Goal: Information Seeking & Learning: Learn about a topic

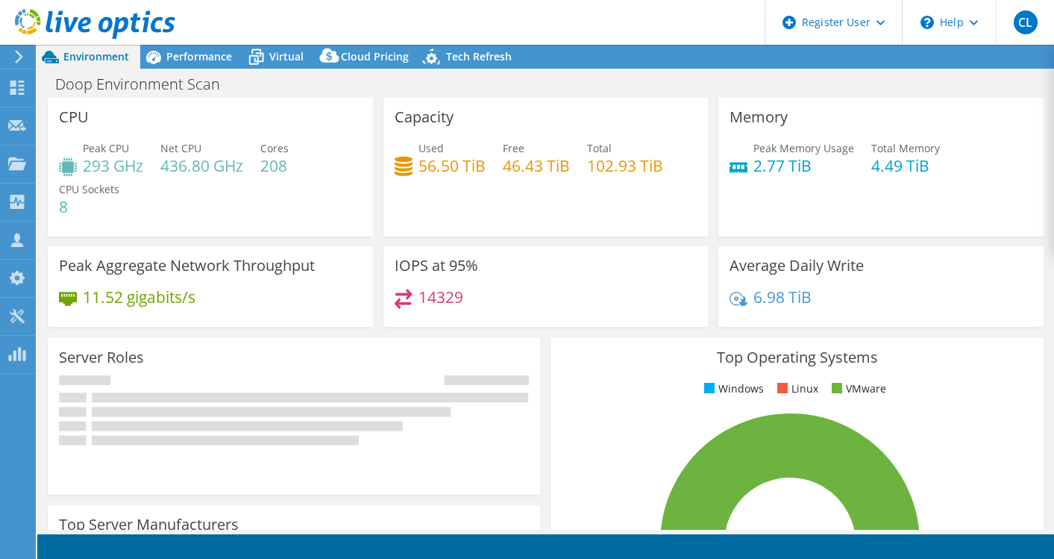
select select "USD"
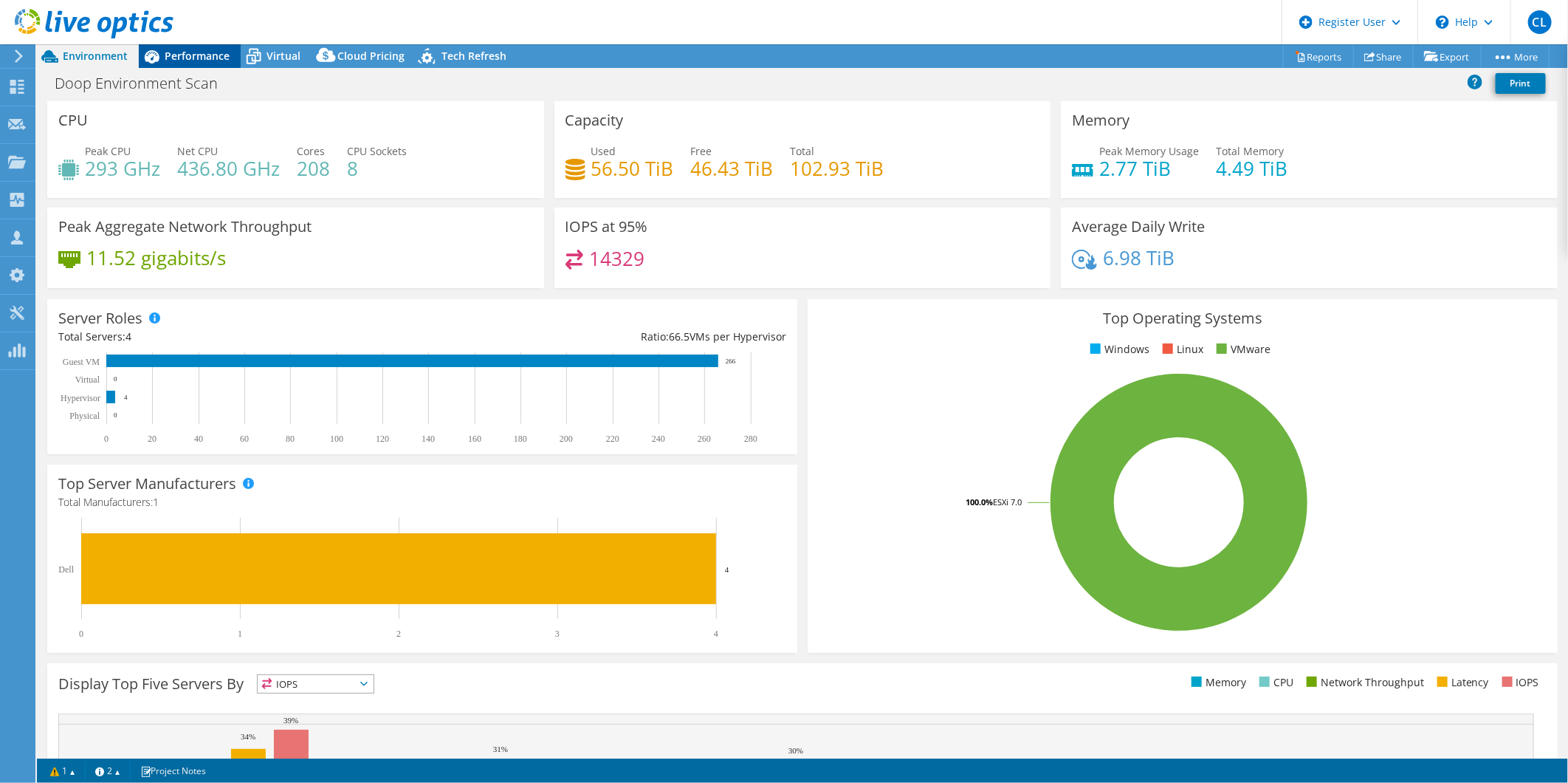
click at [195, 59] on span "Performance" at bounding box center [197, 55] width 65 height 14
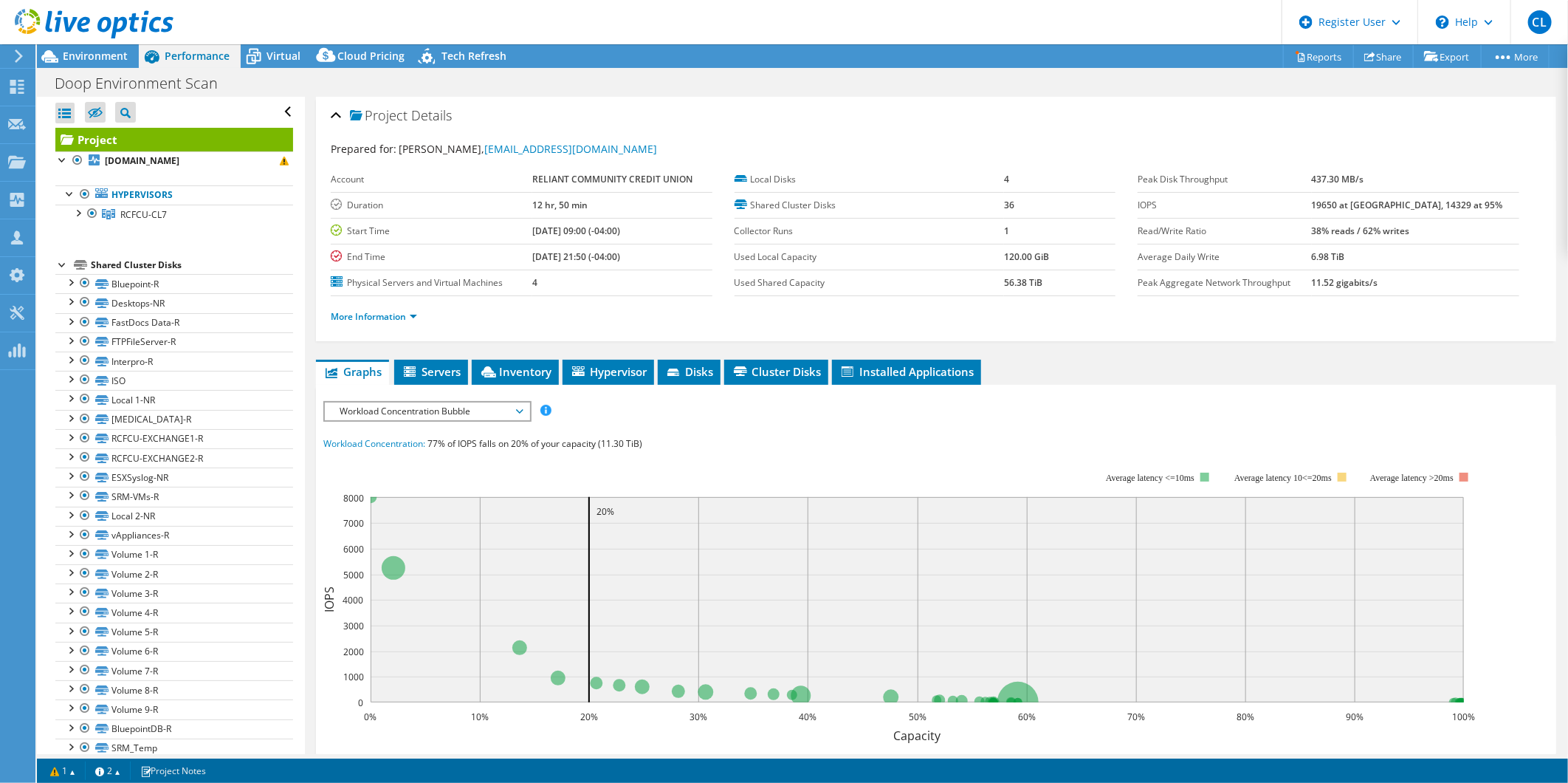
click at [523, 385] on div "IOPS Disk Throughput IO Size Latency Queue Depth CPU Percentage Memory Page Fau…" at bounding box center [936, 662] width 1225 height 555
click at [541, 367] on span "Inventory" at bounding box center [515, 371] width 72 height 15
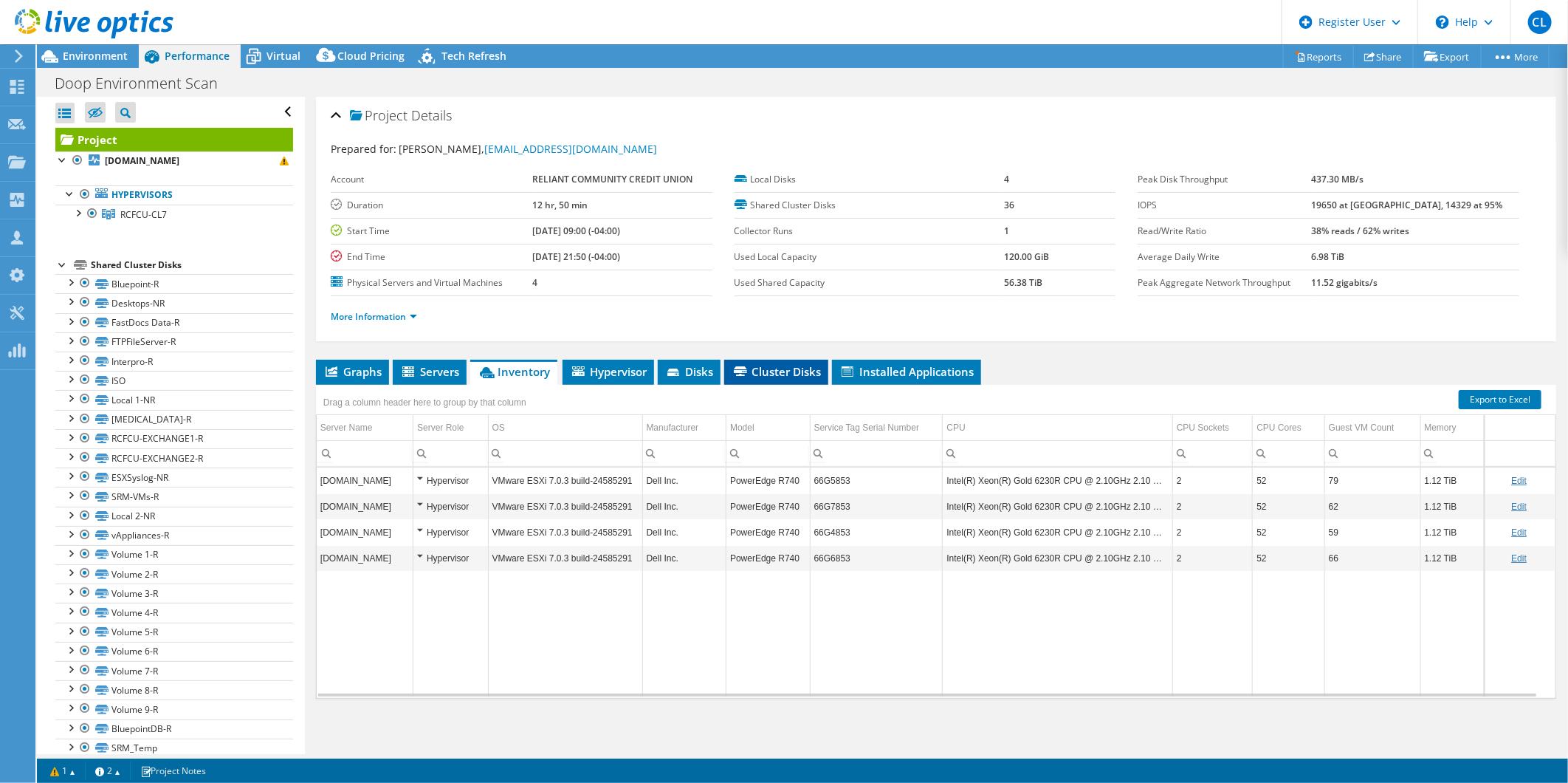
click at [809, 370] on span "Cluster Disks" at bounding box center [776, 371] width 89 height 15
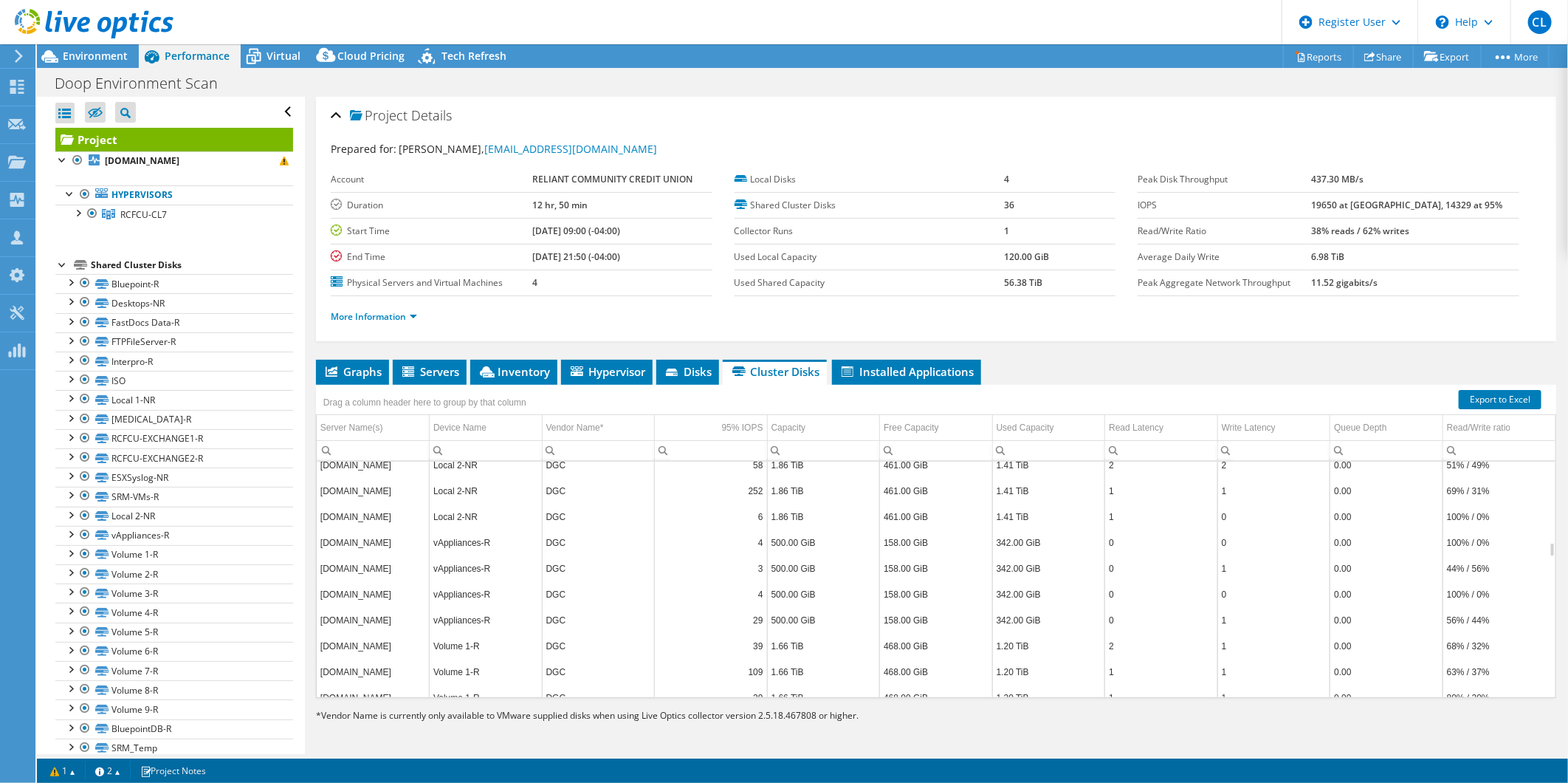
scroll to position [1278, 0]
click at [700, 367] on span "Disks" at bounding box center [687, 371] width 48 height 15
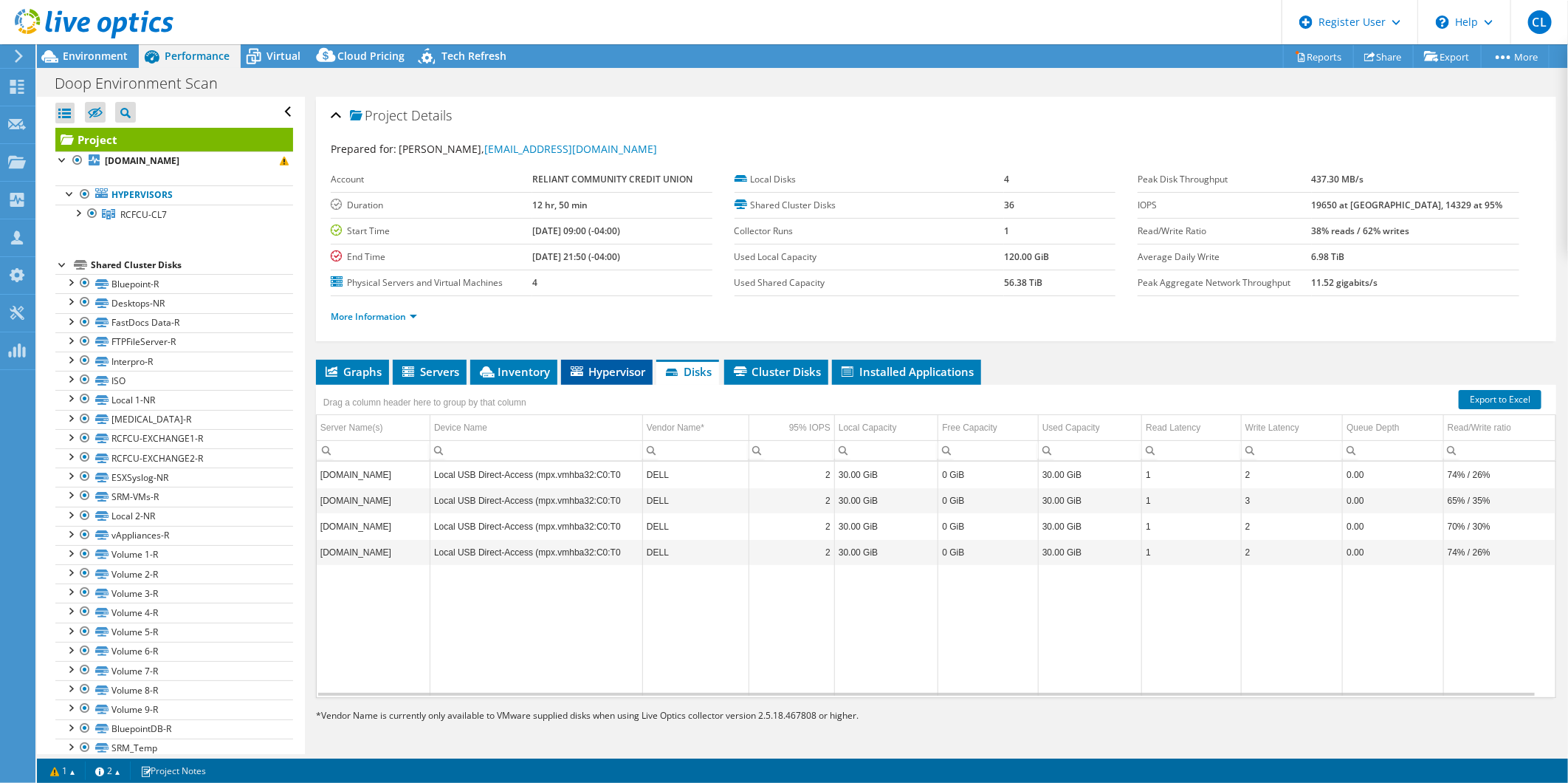
click at [597, 361] on li "Hypervisor" at bounding box center [607, 371] width 91 height 25
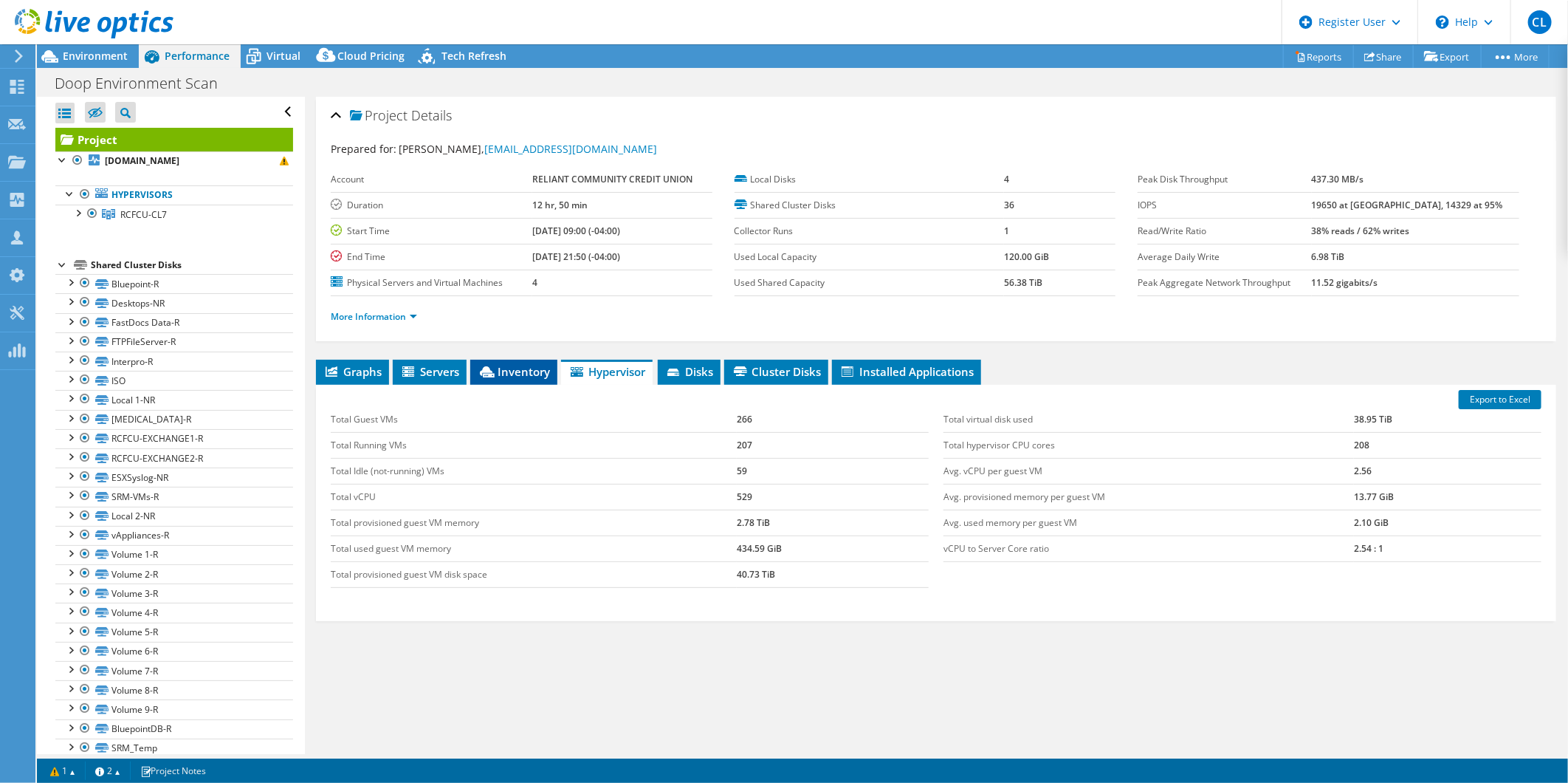
click at [500, 367] on span "Inventory" at bounding box center [514, 371] width 72 height 15
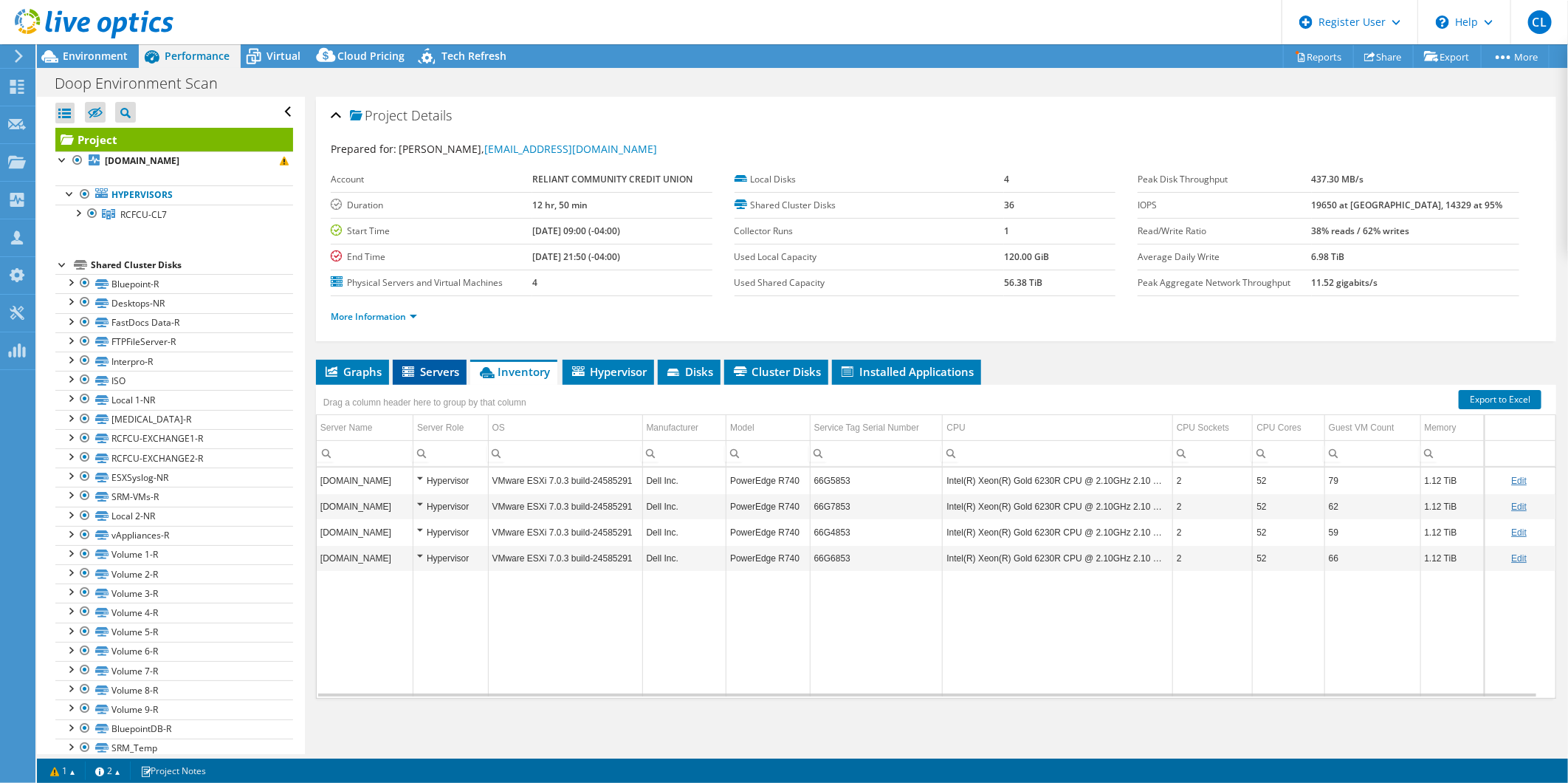
click at [424, 371] on span "Servers" at bounding box center [430, 371] width 59 height 15
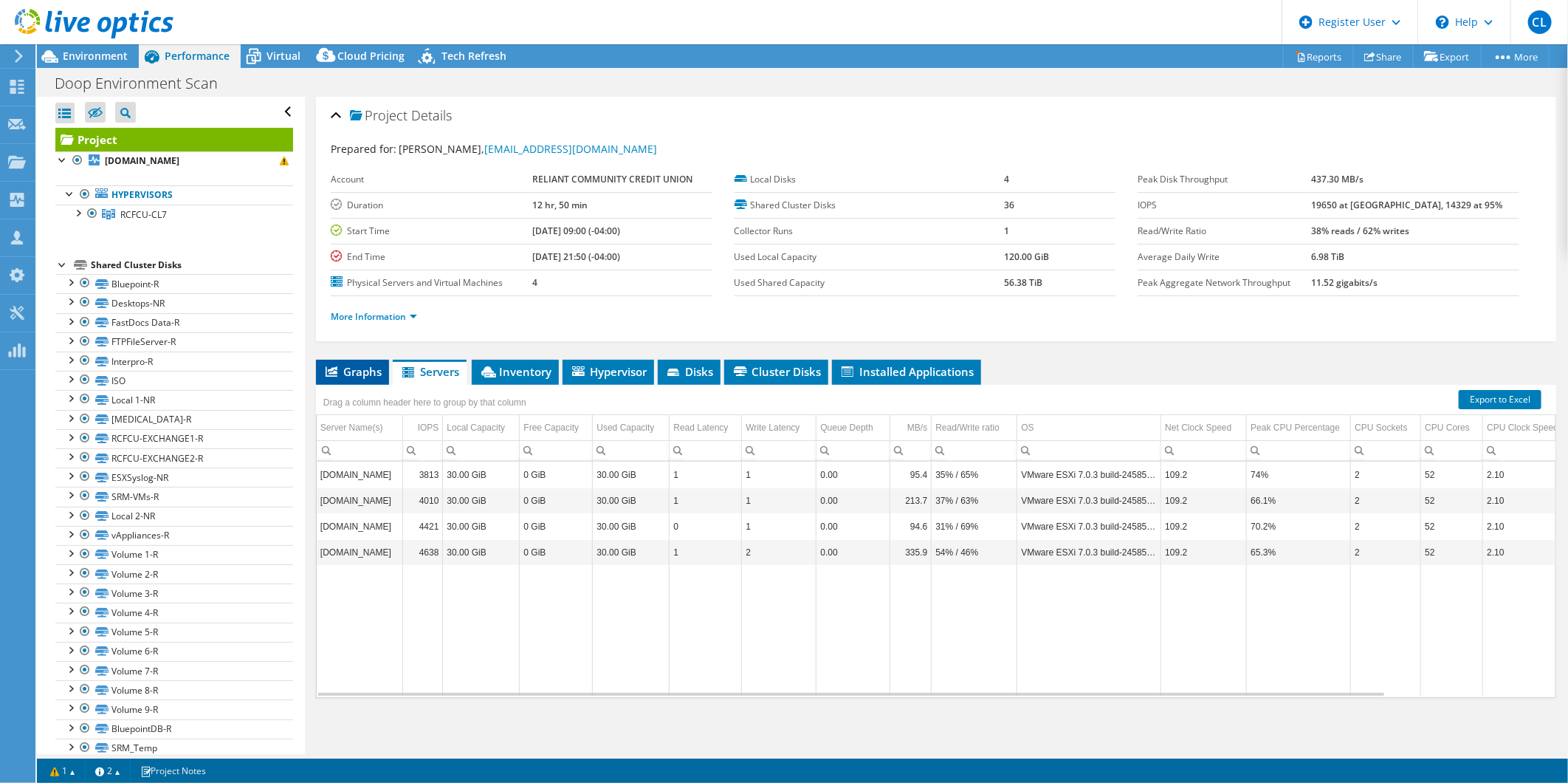
click at [358, 373] on span "Graphs" at bounding box center [352, 371] width 58 height 15
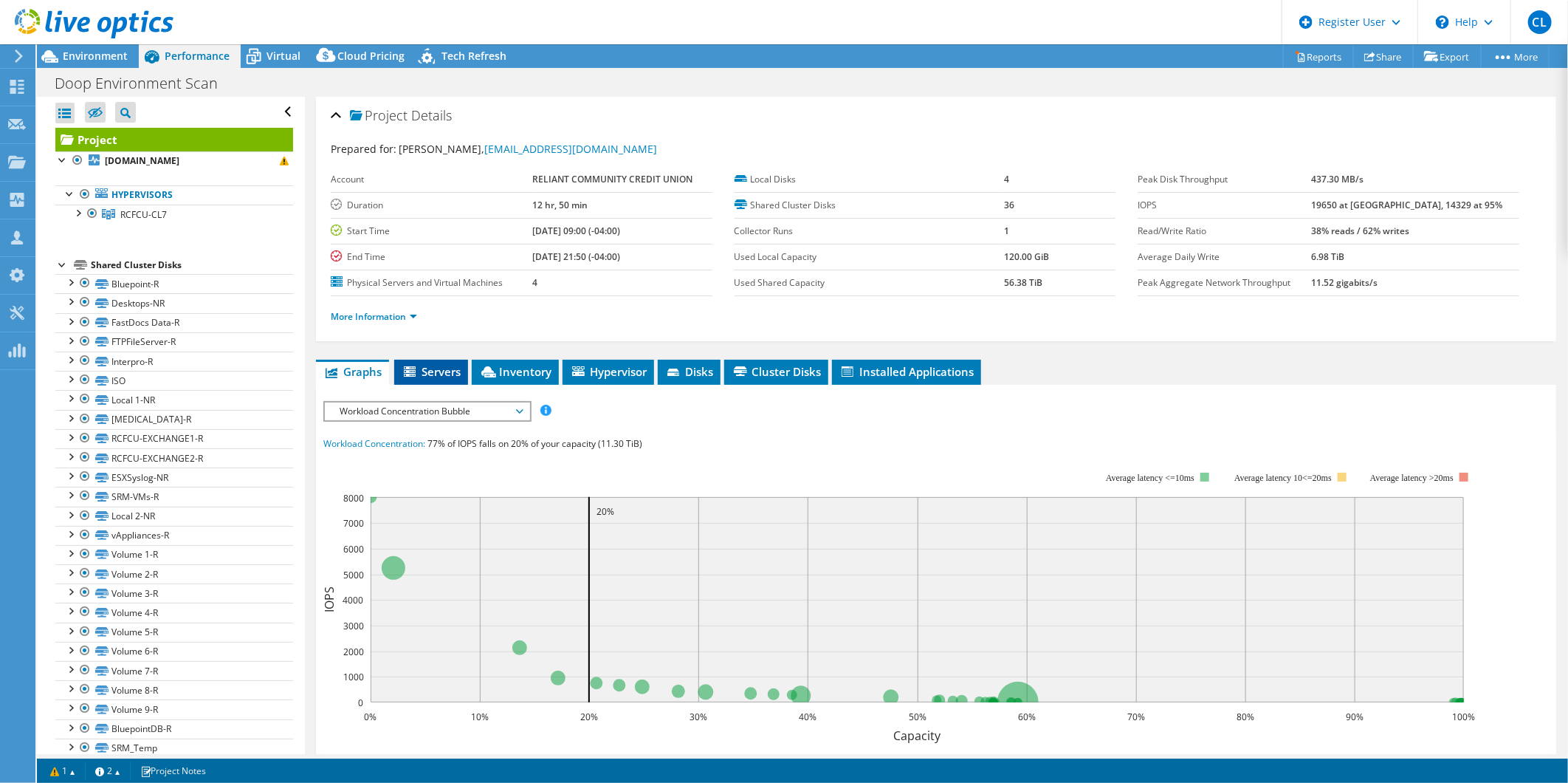
click at [461, 373] on li "Servers" at bounding box center [431, 371] width 74 height 25
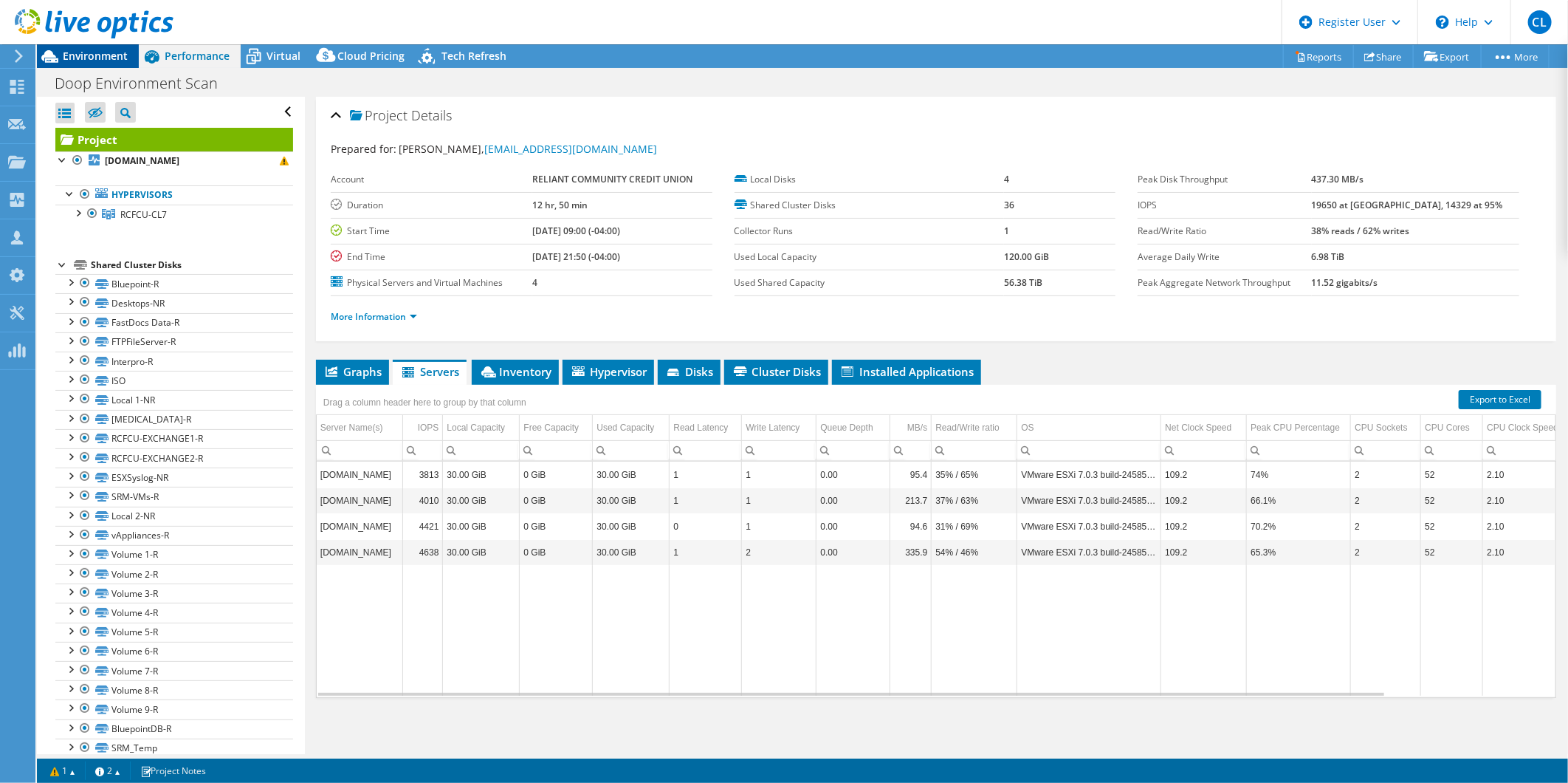
click at [122, 54] on span "Environment" at bounding box center [95, 55] width 65 height 14
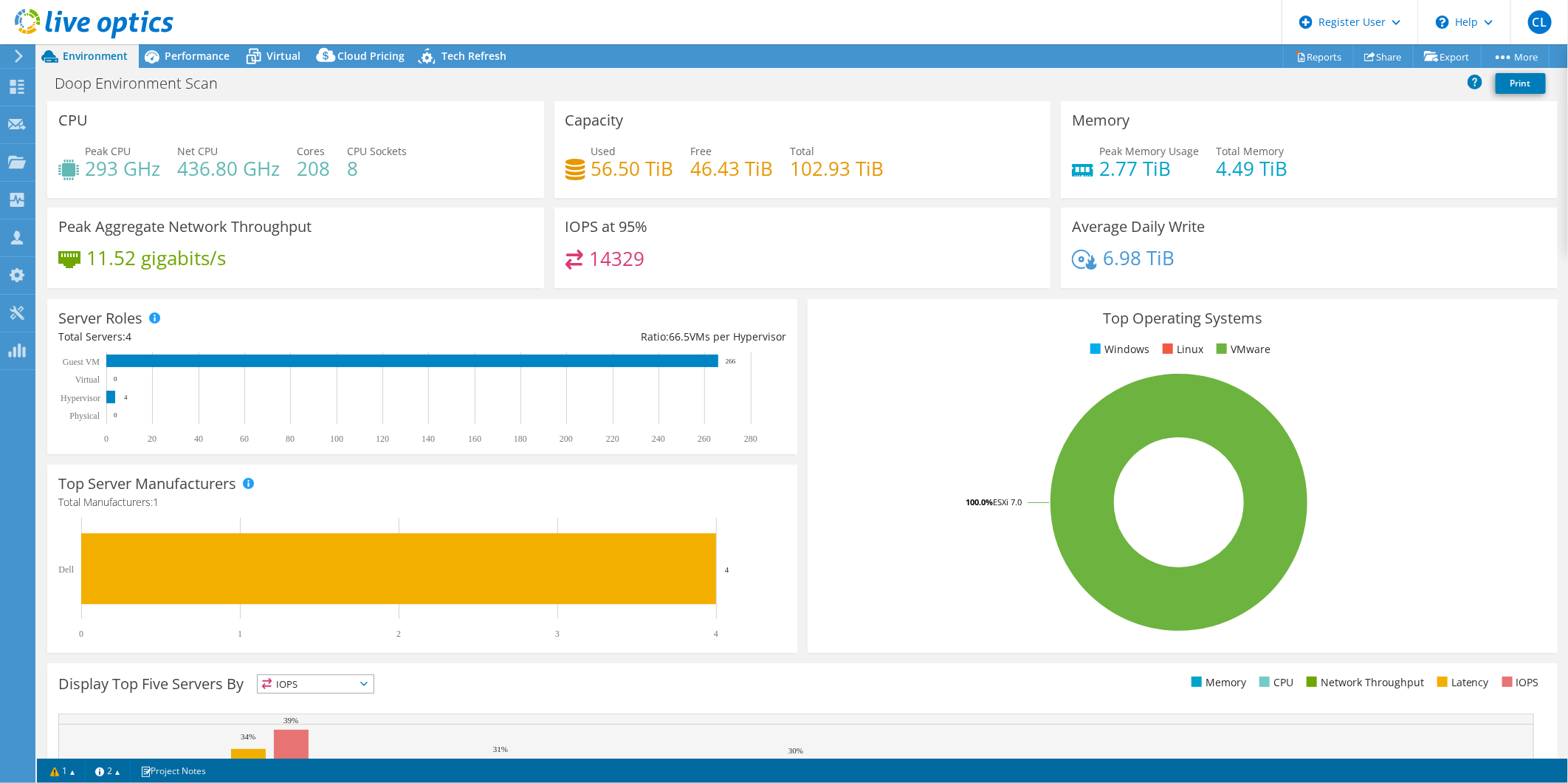
click at [355, 258] on div "11.52 gigabits/s" at bounding box center [296, 264] width 475 height 31
click at [194, 53] on span "Performance" at bounding box center [197, 55] width 65 height 14
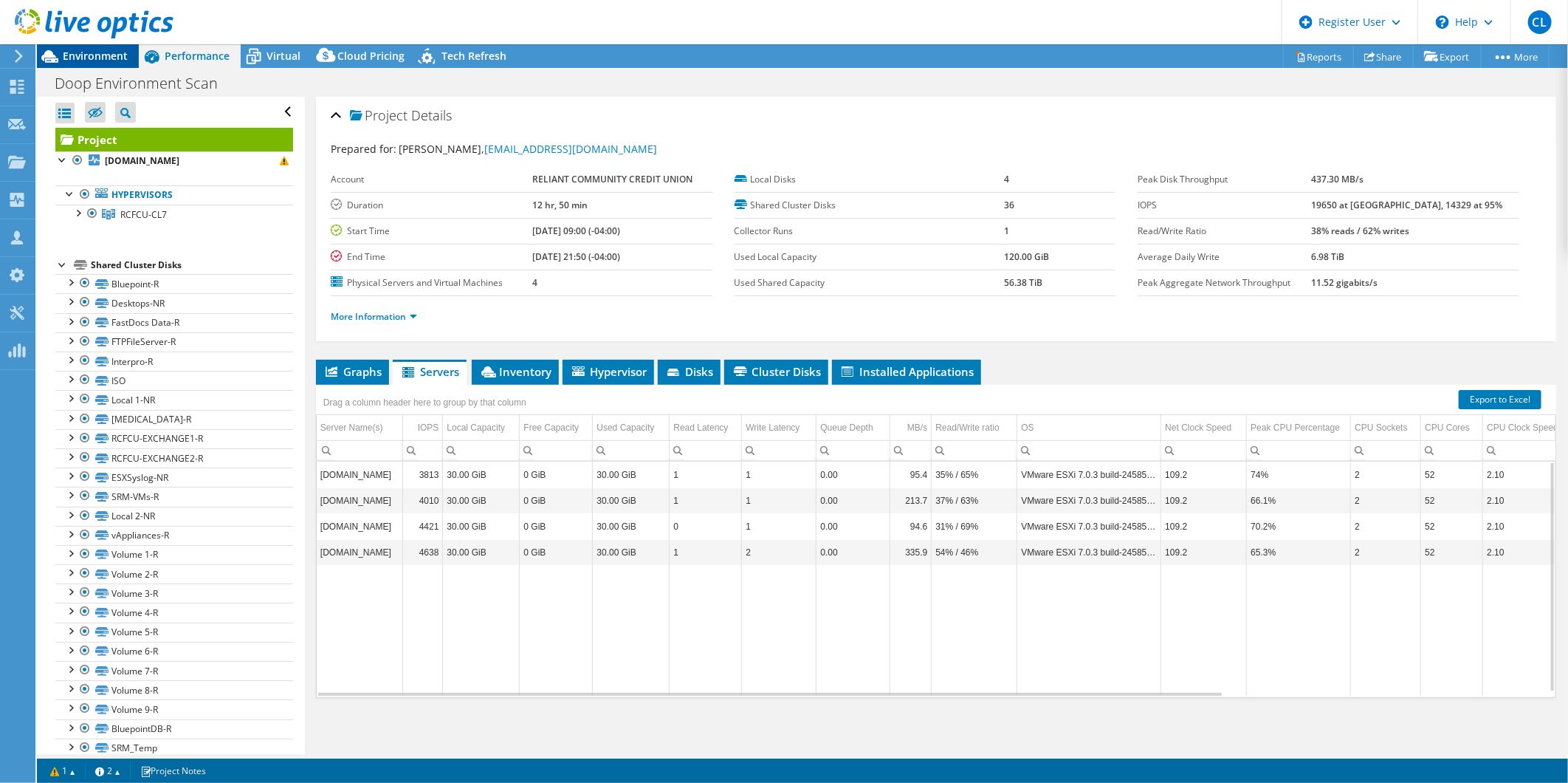
click at [65, 62] on div "Environment" at bounding box center [87, 56] width 102 height 24
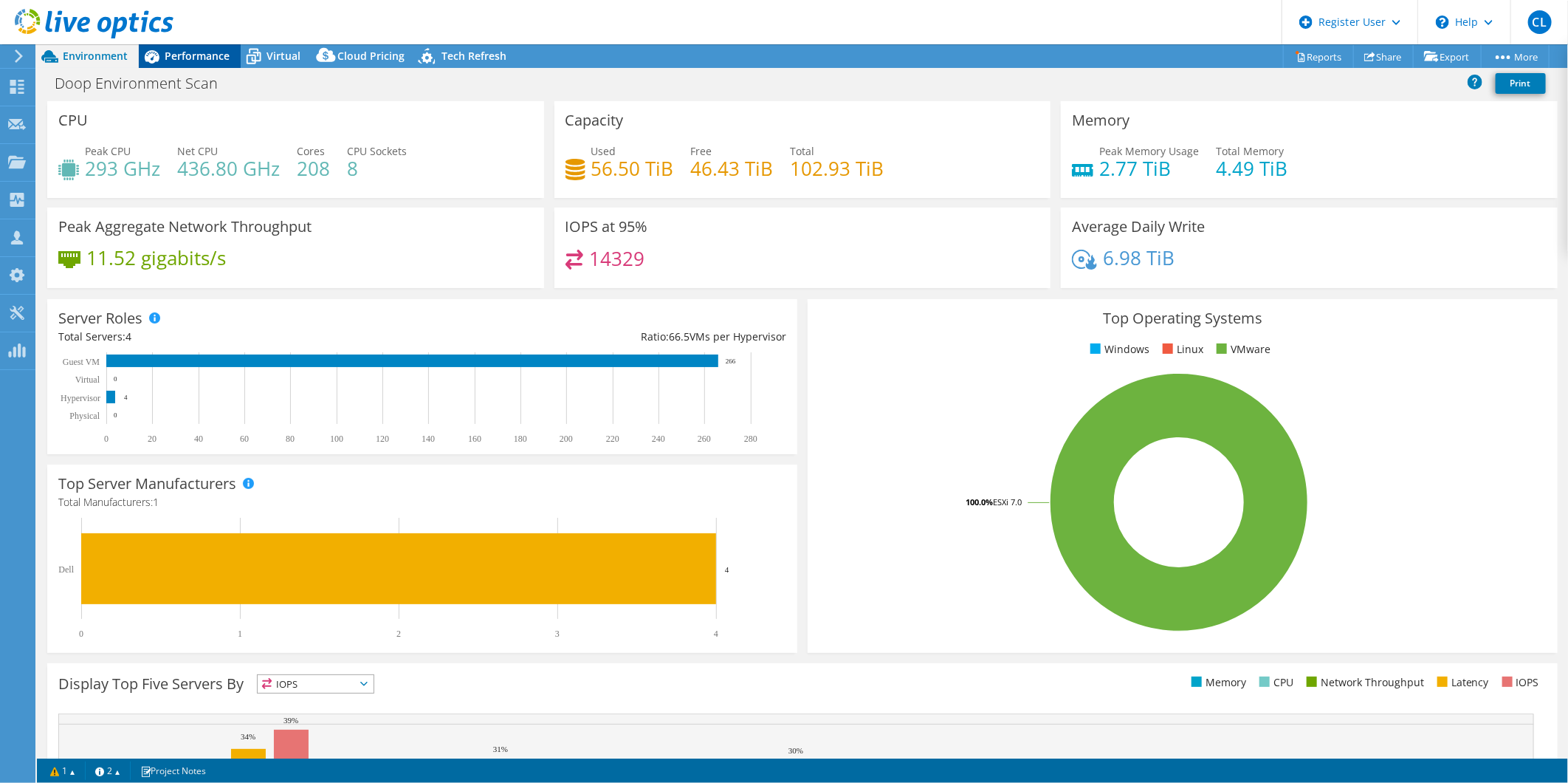
click at [195, 56] on span "Performance" at bounding box center [197, 55] width 65 height 14
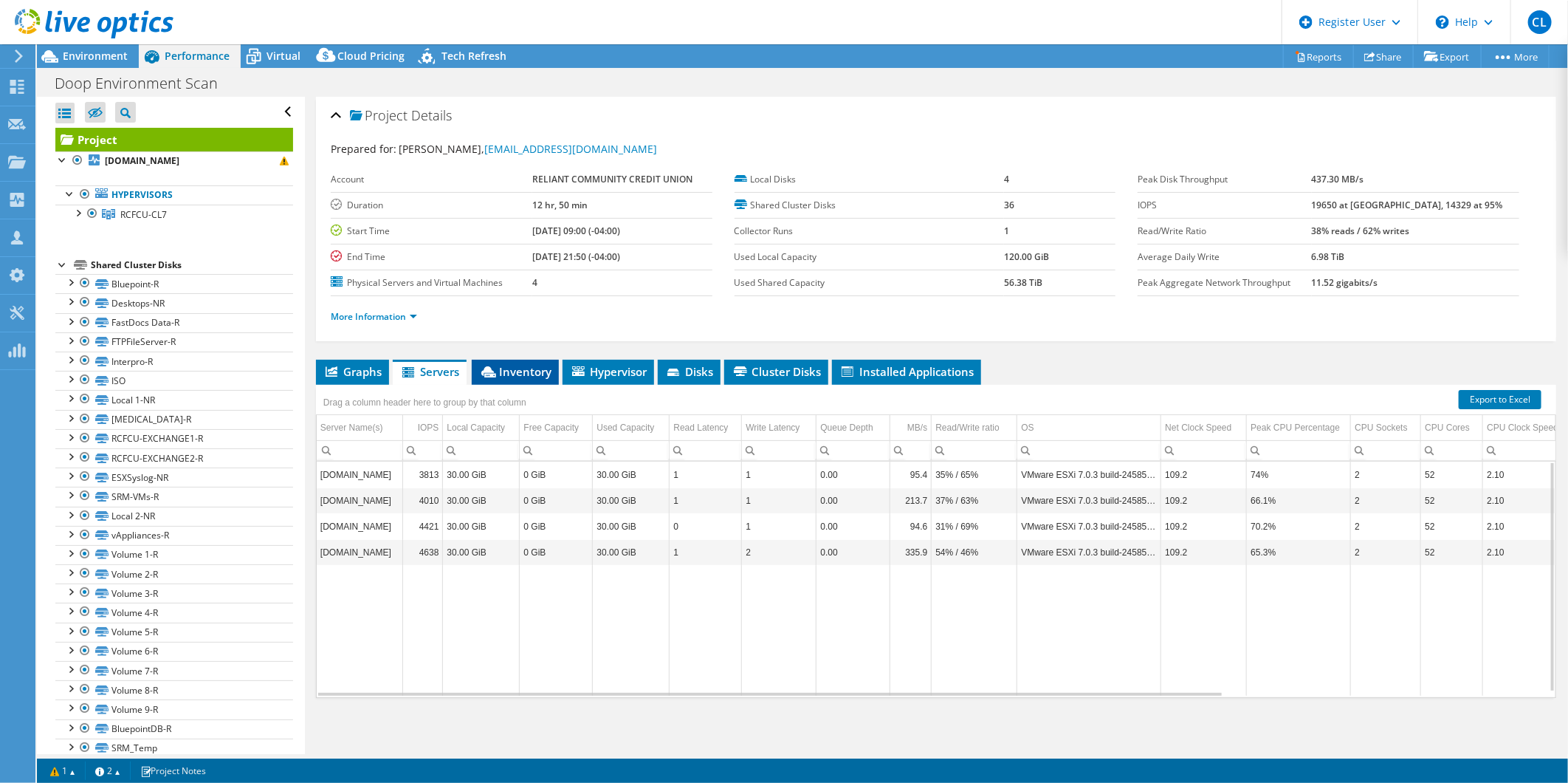
click at [526, 364] on span "Inventory" at bounding box center [515, 371] width 72 height 15
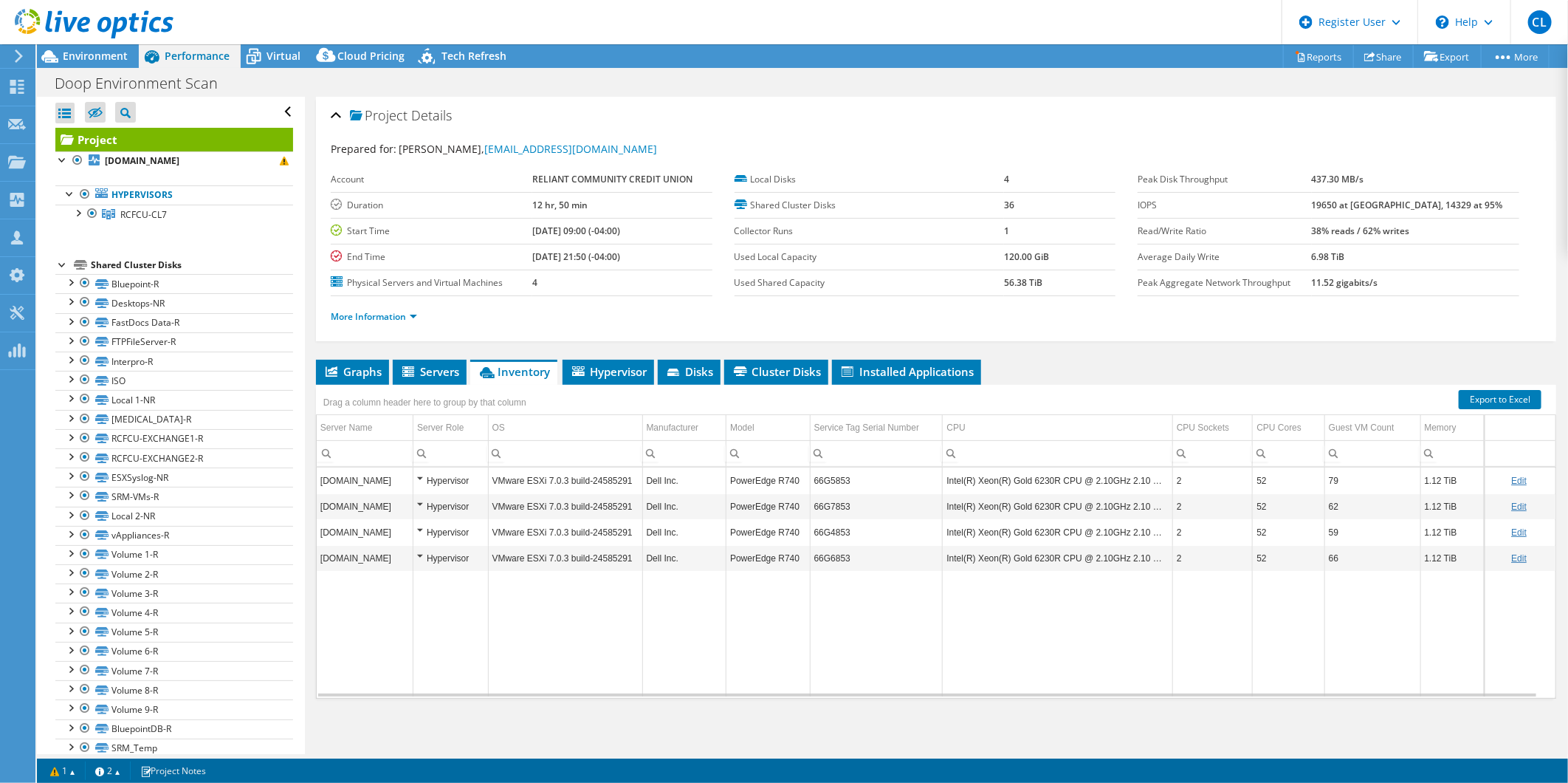
click at [414, 385] on div "Drag a column header here to group by that column" at bounding box center [425, 401] width 218 height 32
click at [426, 373] on span "Servers" at bounding box center [430, 371] width 59 height 15
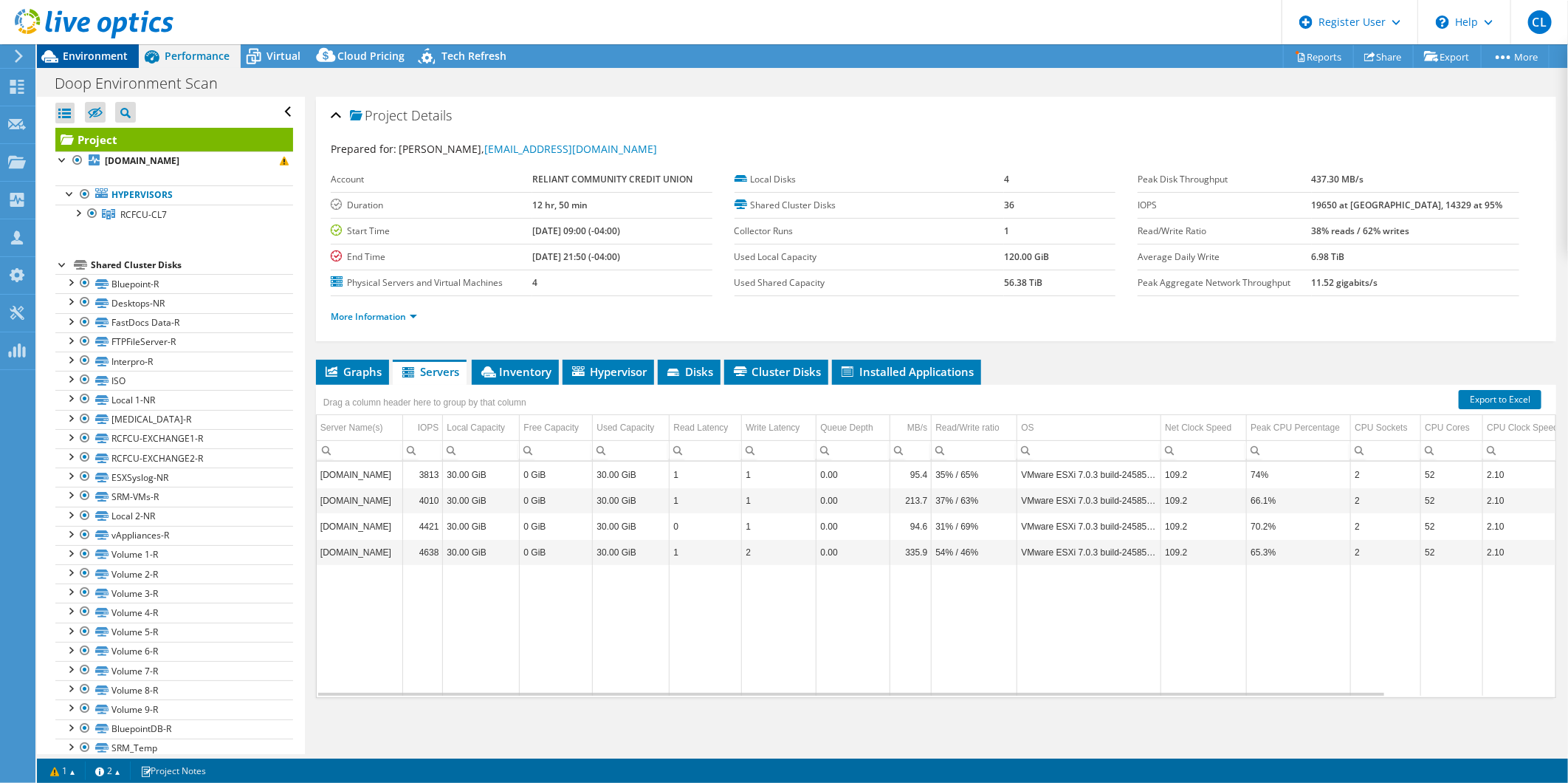
click at [91, 51] on span "Environment" at bounding box center [95, 55] width 65 height 14
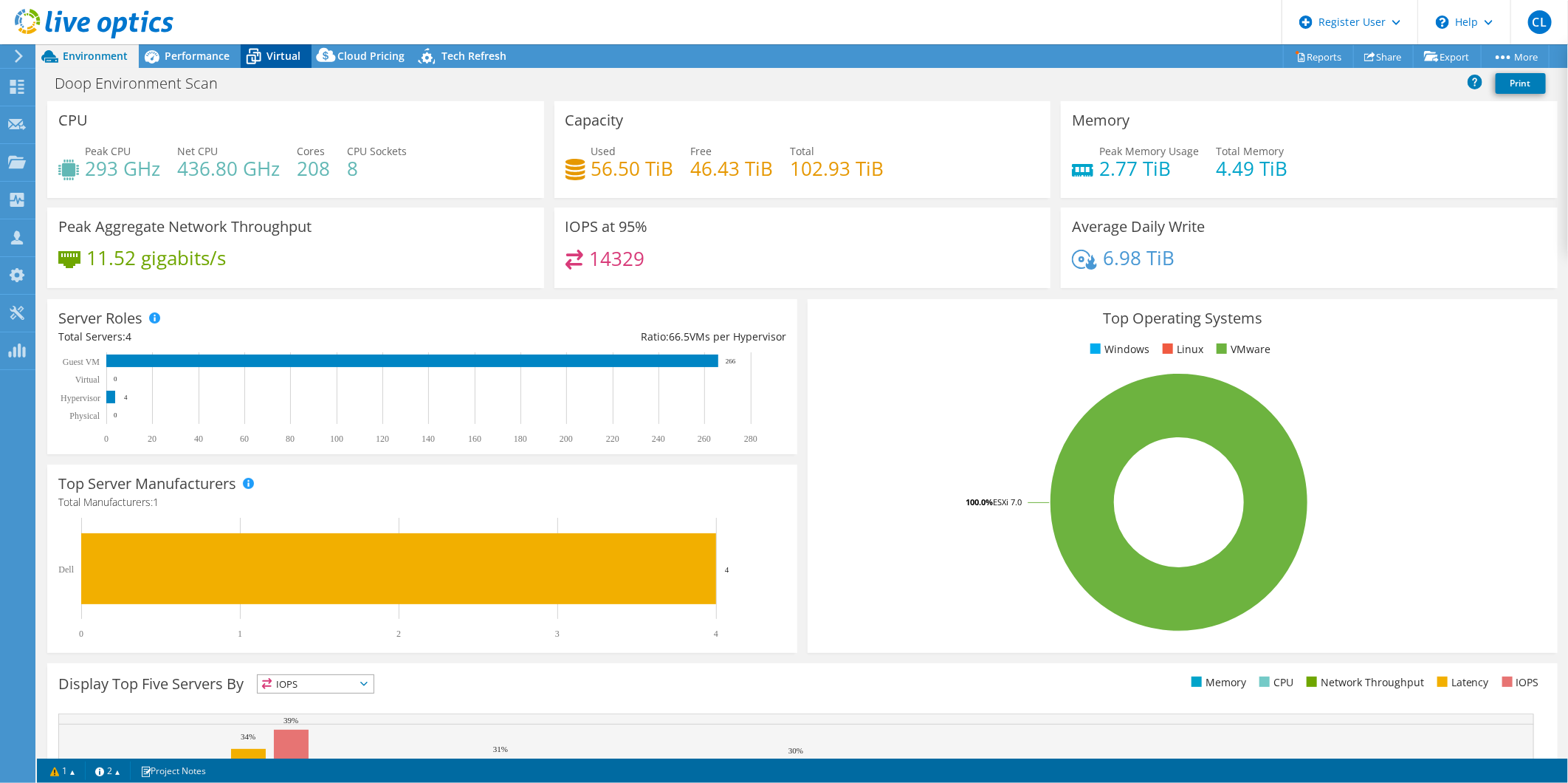
click at [263, 68] on icon at bounding box center [253, 56] width 26 height 26
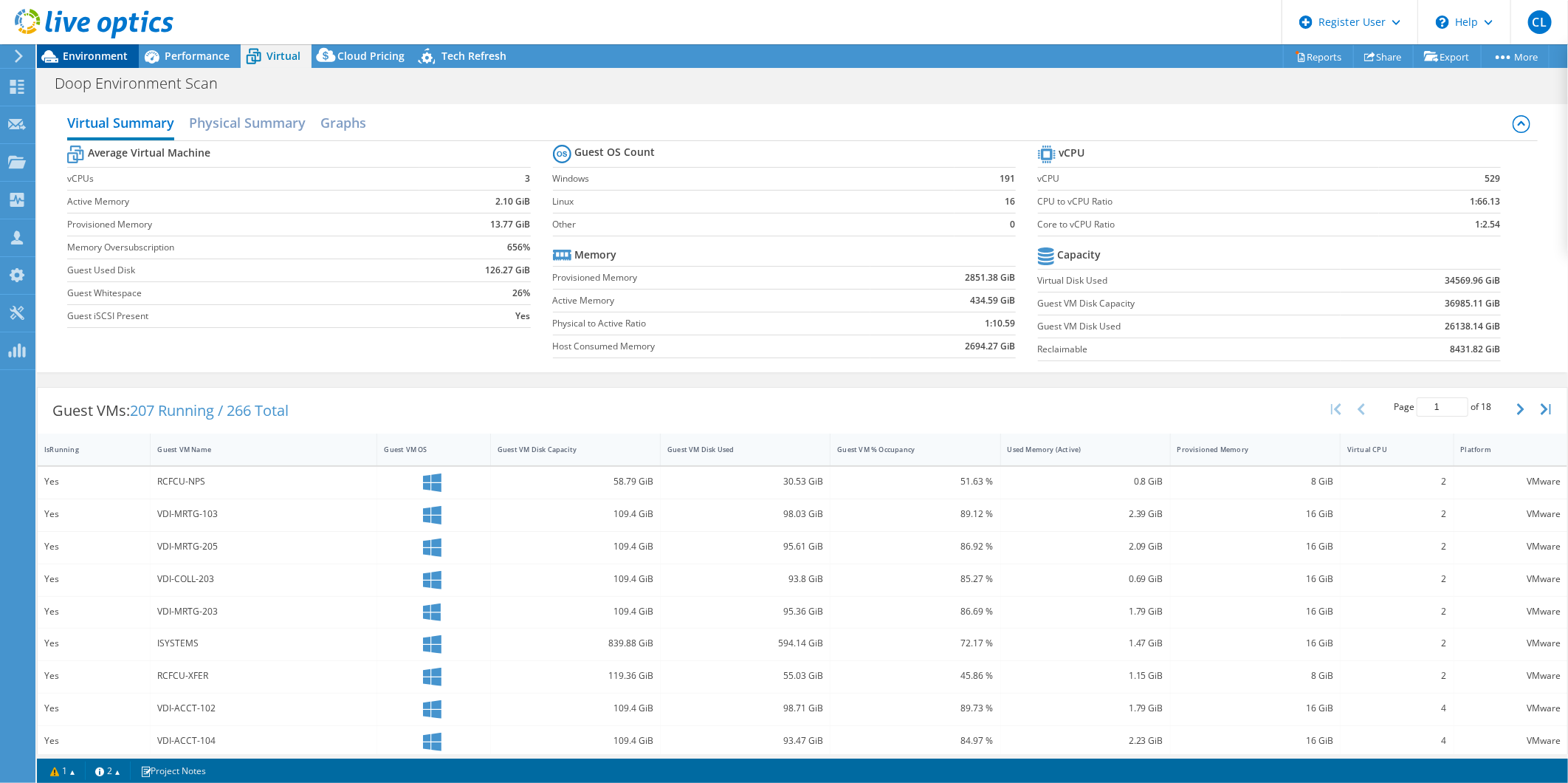
click at [119, 56] on span "Environment" at bounding box center [95, 55] width 65 height 14
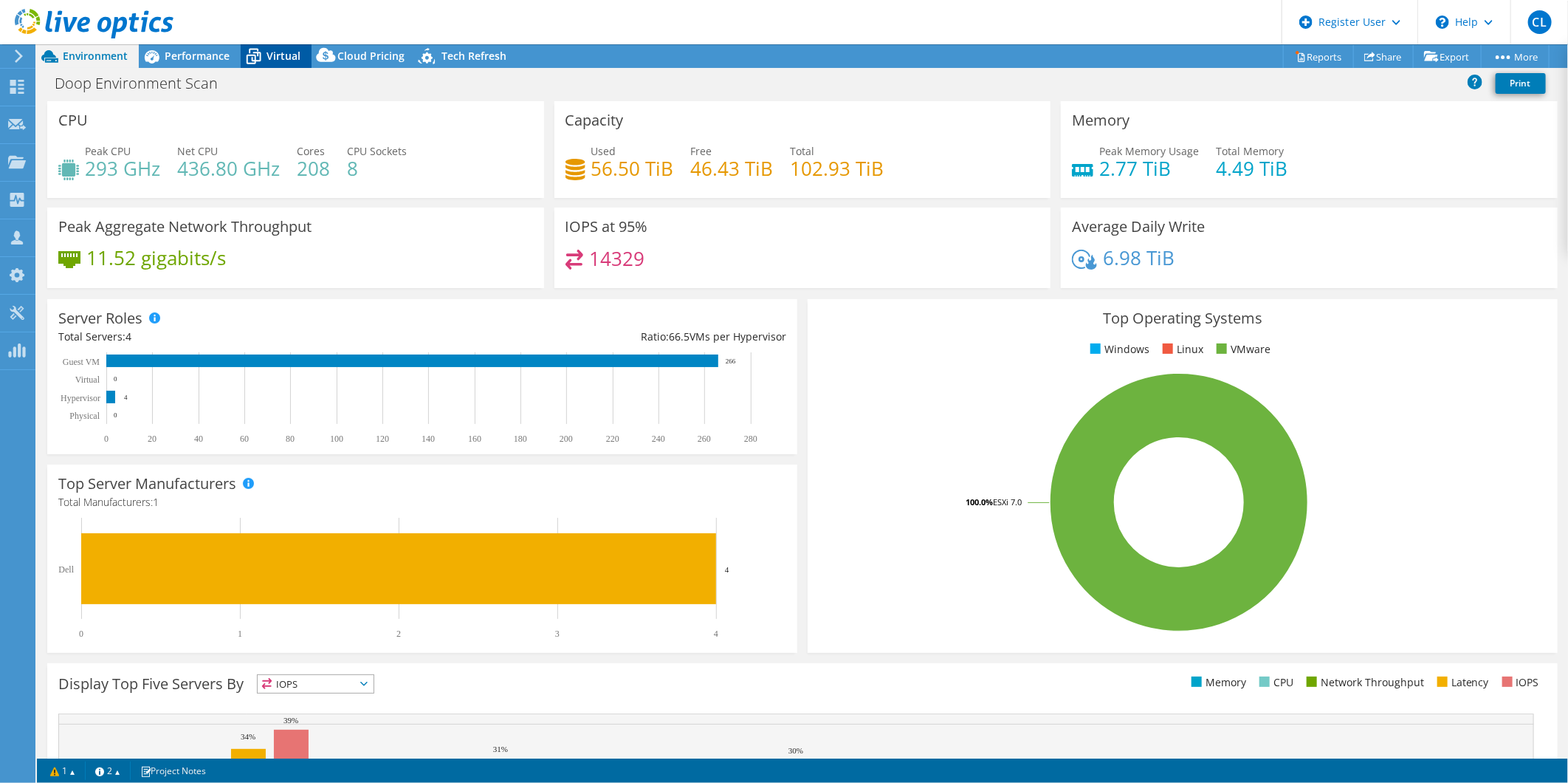
click at [267, 59] on span "Virtual" at bounding box center [283, 55] width 34 height 14
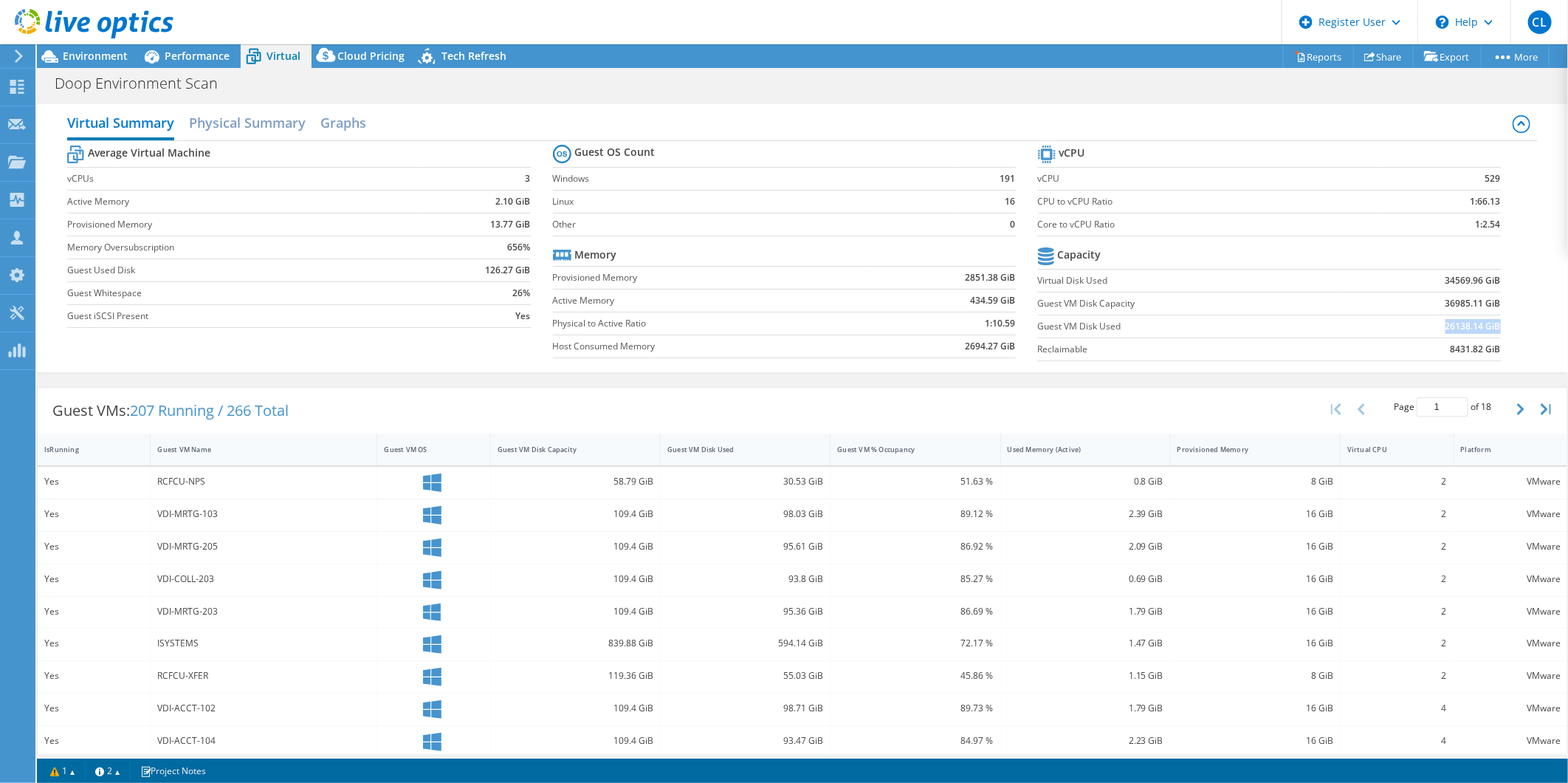
drag, startPoint x: 1430, startPoint y: 328, endPoint x: 1487, endPoint y: 333, distance: 57.2
click at [1042, 333] on td "26138.14 GiB" at bounding box center [1421, 326] width 160 height 23
click at [99, 46] on div at bounding box center [86, 25] width 173 height 49
click at [98, 53] on span "Environment" at bounding box center [95, 55] width 65 height 14
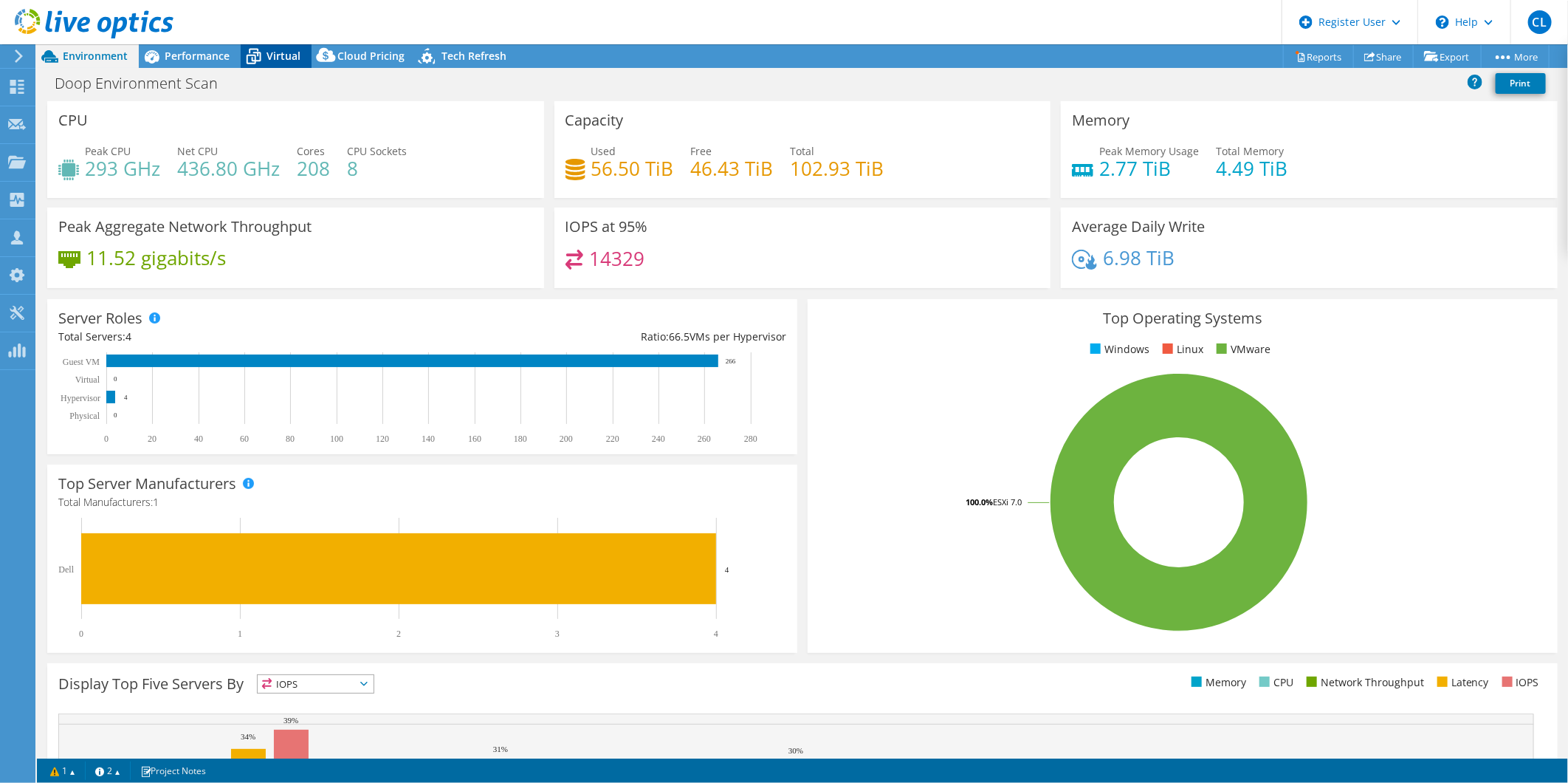
click at [252, 56] on icon at bounding box center [253, 56] width 26 height 26
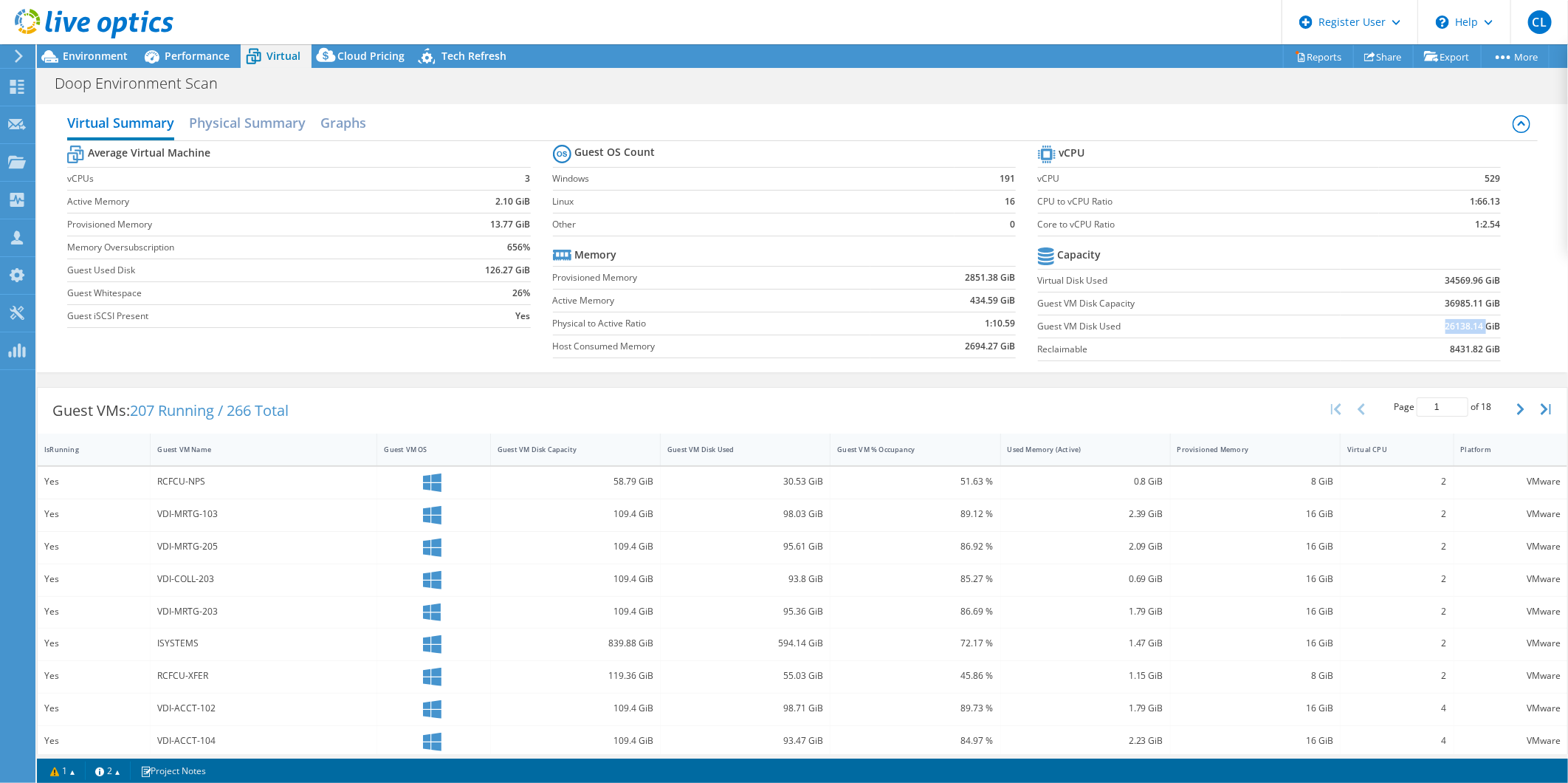
drag, startPoint x: 1427, startPoint y: 333, endPoint x: 1474, endPoint y: 331, distance: 47.0
click at [1042, 331] on td "26138.14 GiB" at bounding box center [1421, 326] width 160 height 23
click at [64, 50] on span "Environment" at bounding box center [95, 55] width 65 height 14
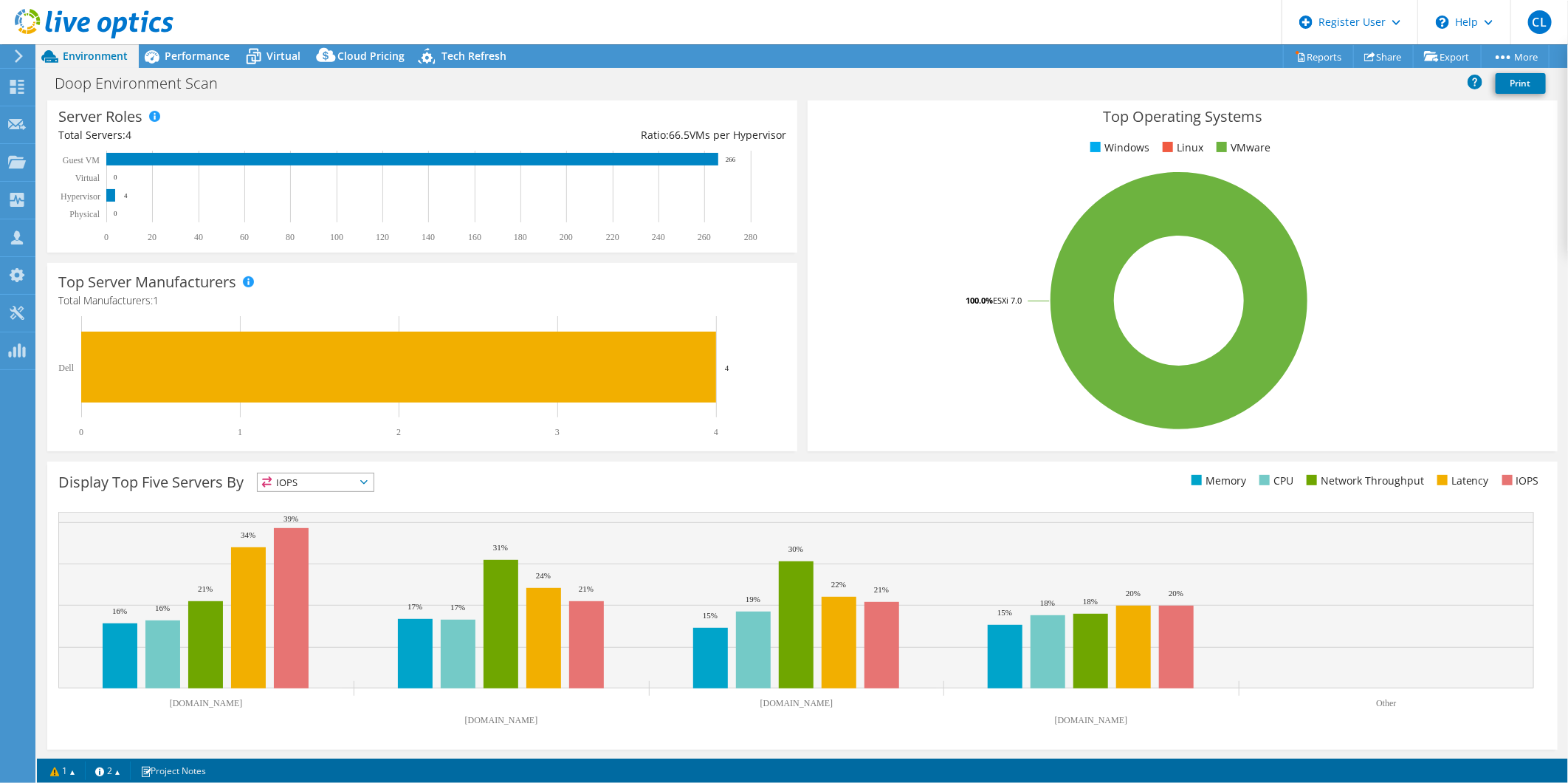
scroll to position [0, 0]
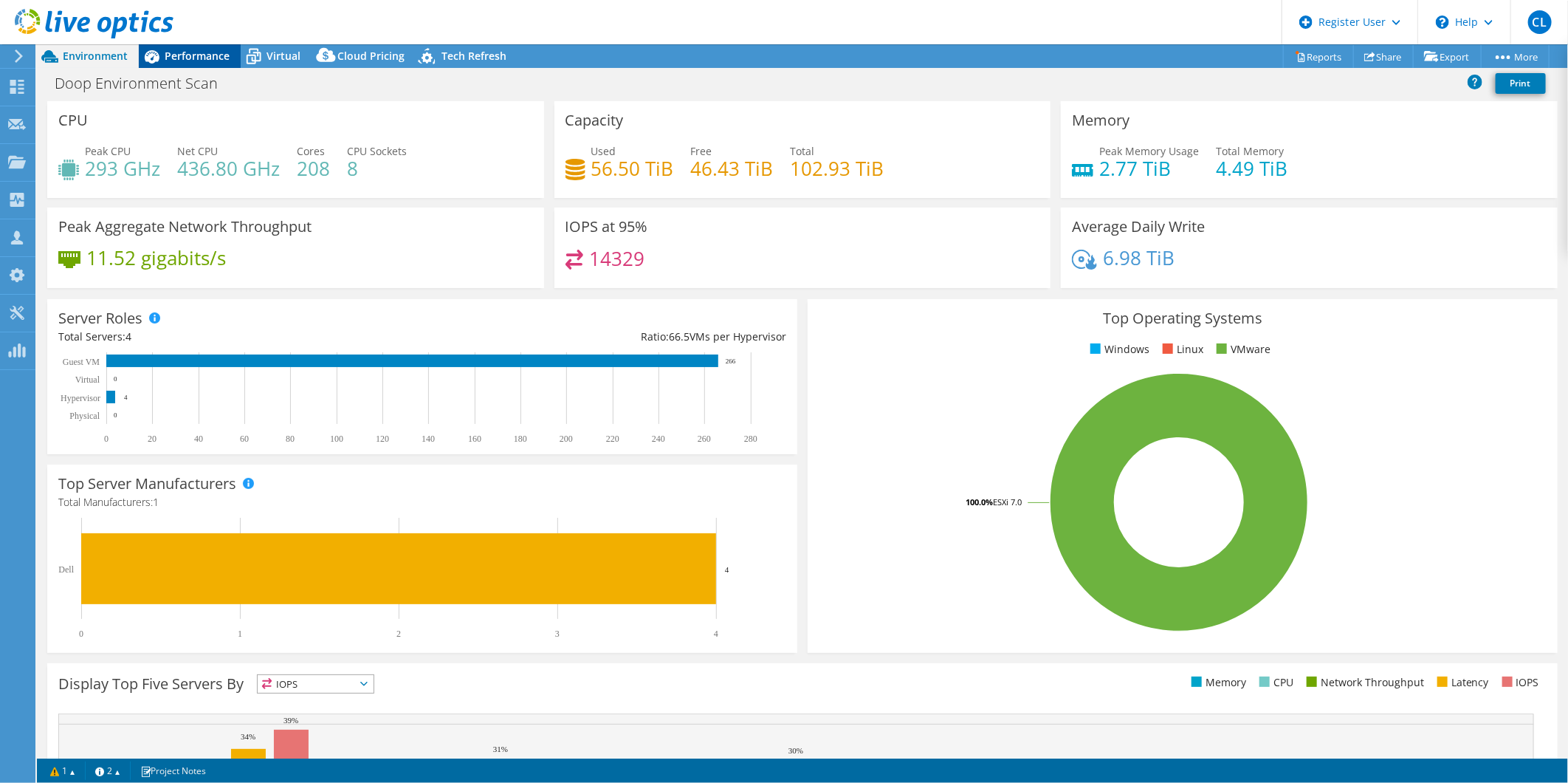
click at [175, 62] on span "Performance" at bounding box center [197, 55] width 65 height 14
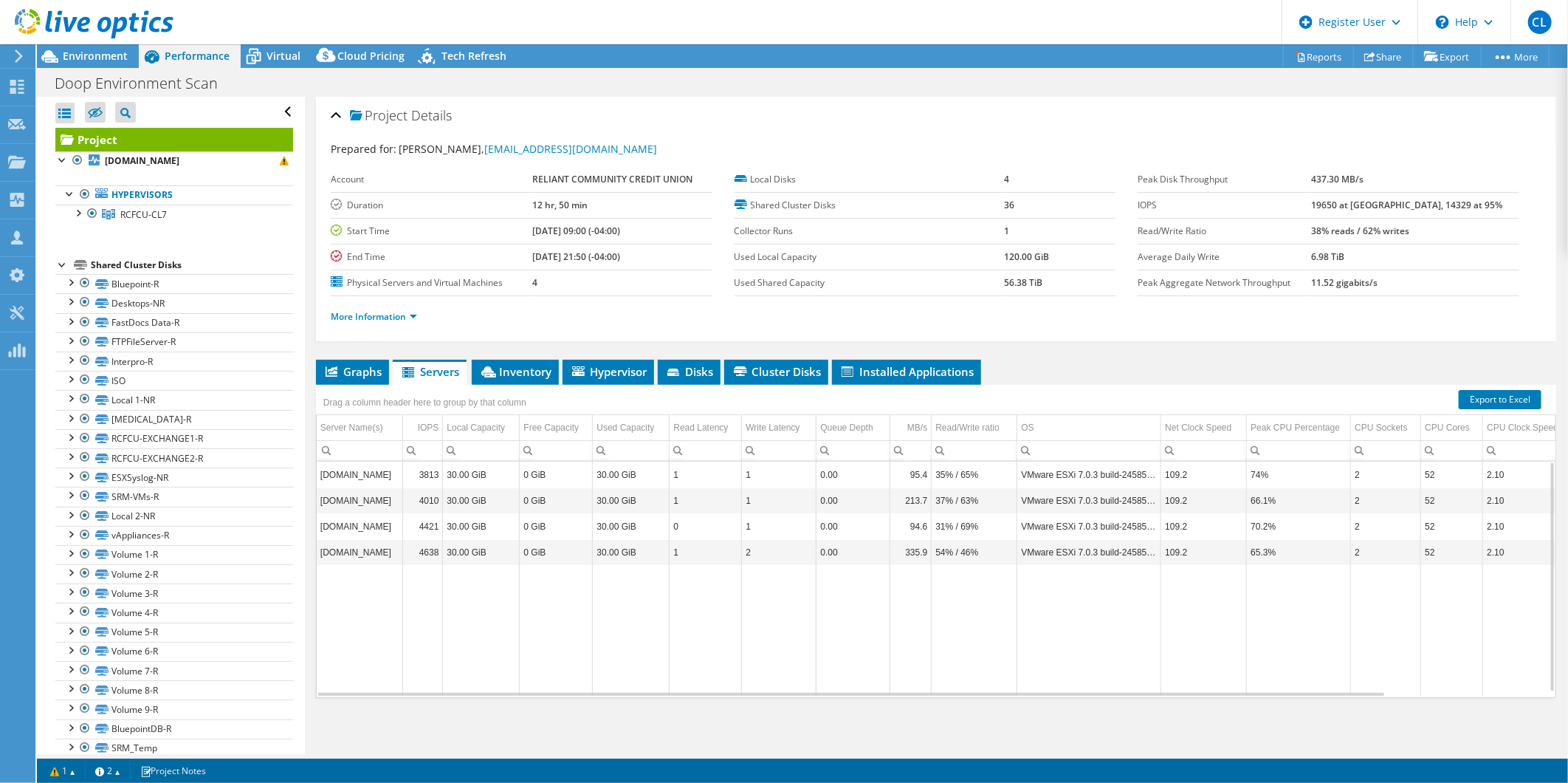
click at [1042, 533] on td "70.2%" at bounding box center [1299, 526] width 104 height 26
click at [502, 372] on span "Inventory" at bounding box center [515, 371] width 72 height 15
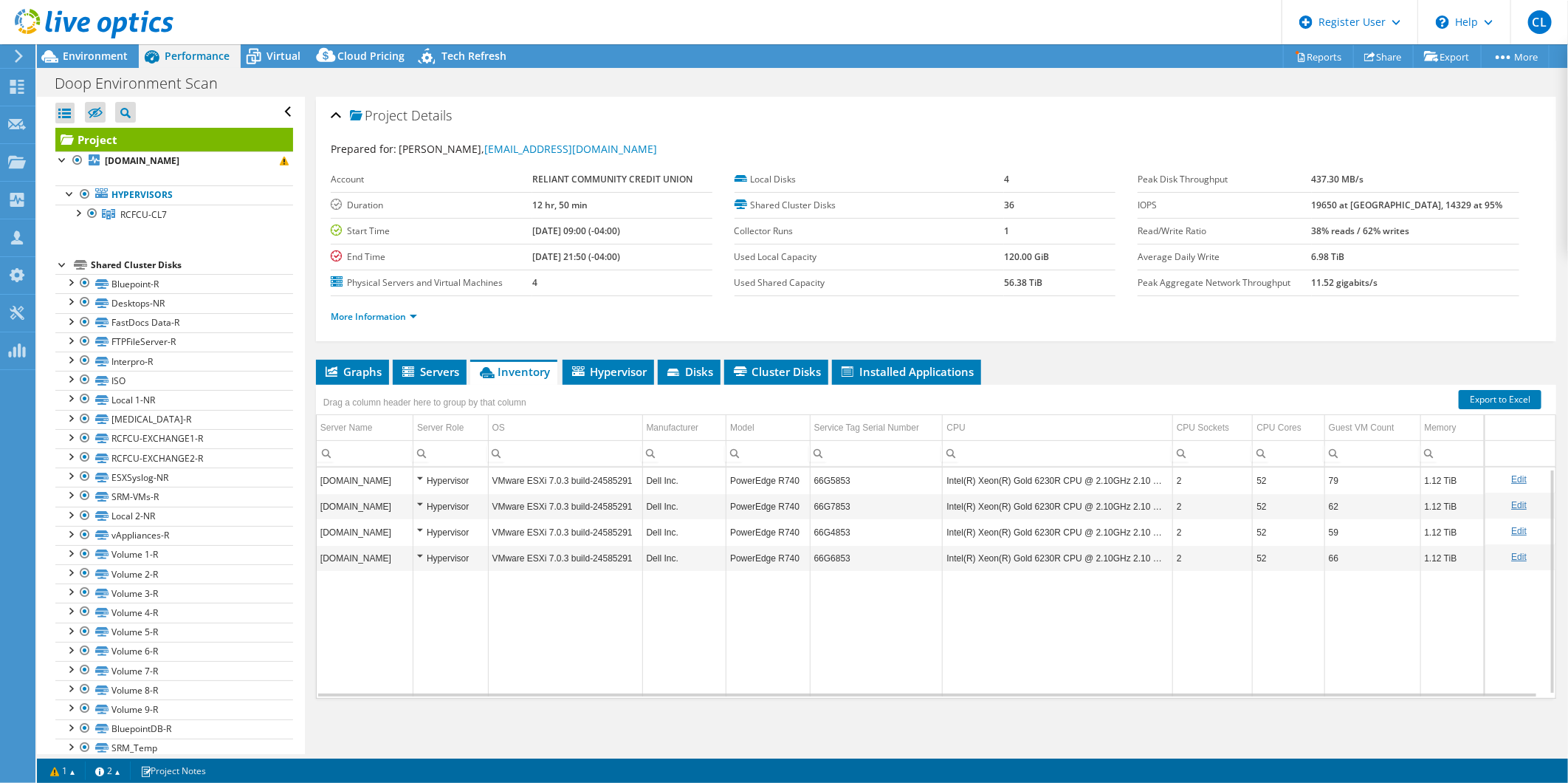
scroll to position [4, 0]
